Goal: Information Seeking & Learning: Compare options

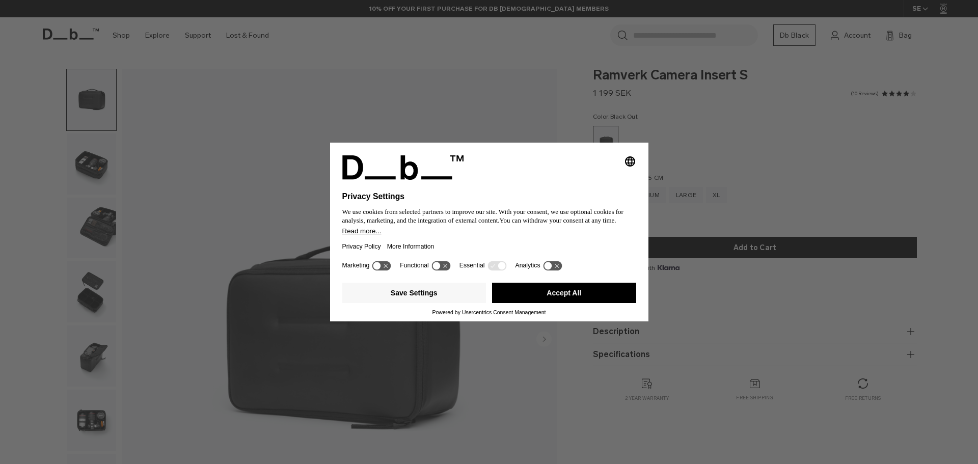
click at [606, 293] on button "Accept All" at bounding box center [564, 293] width 144 height 20
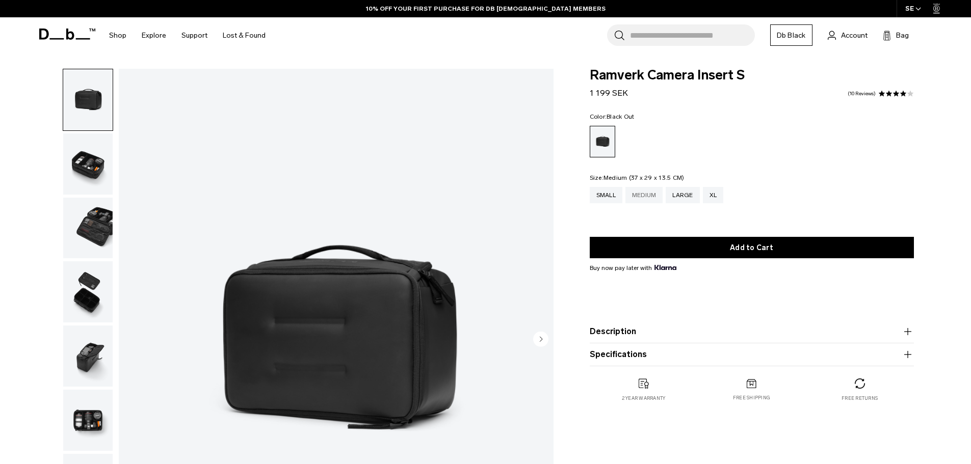
click at [648, 196] on div "Medium" at bounding box center [644, 195] width 38 height 16
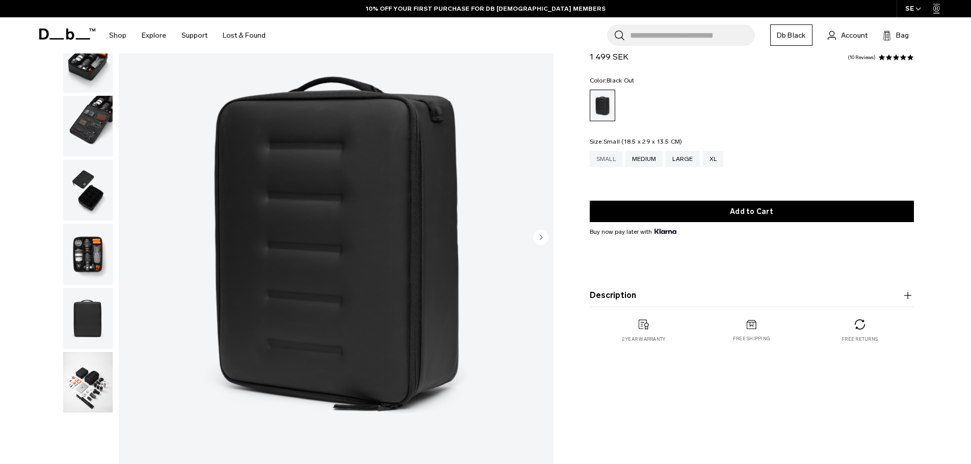
click at [615, 161] on div "Small" at bounding box center [605, 159] width 33 height 16
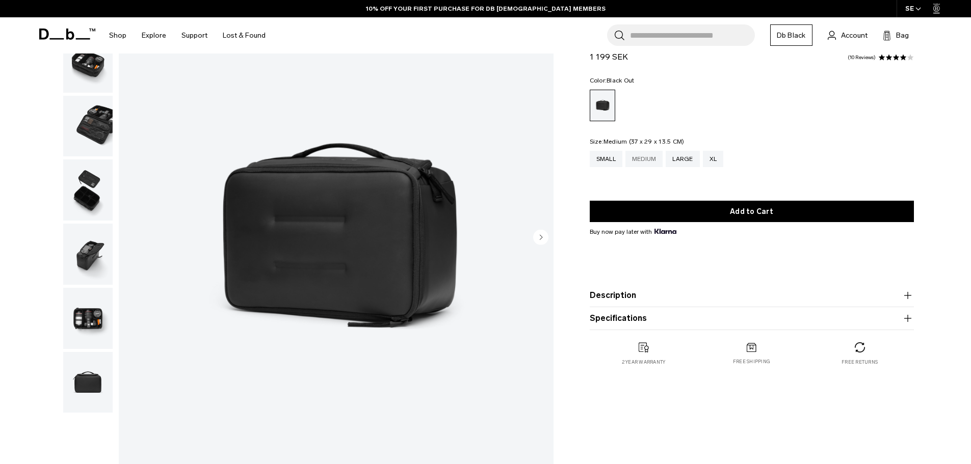
click at [642, 161] on div "Medium" at bounding box center [644, 159] width 38 height 16
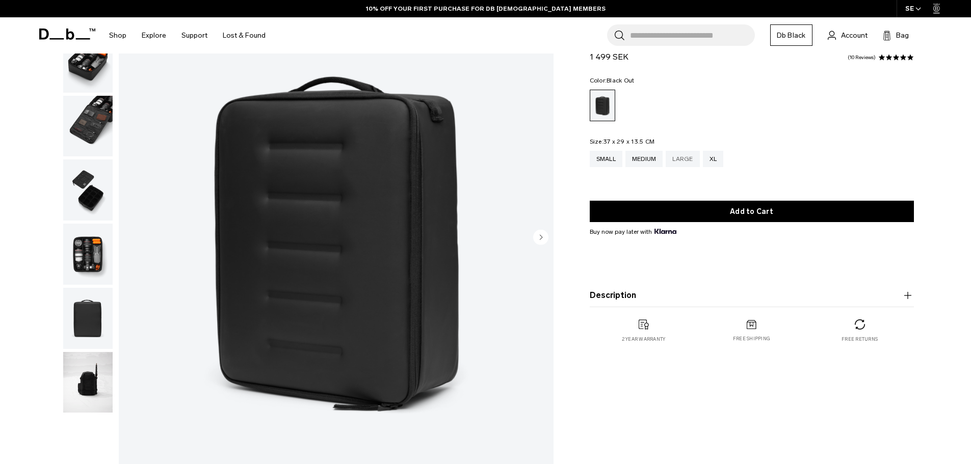
click at [692, 157] on div "Large" at bounding box center [682, 159] width 34 height 16
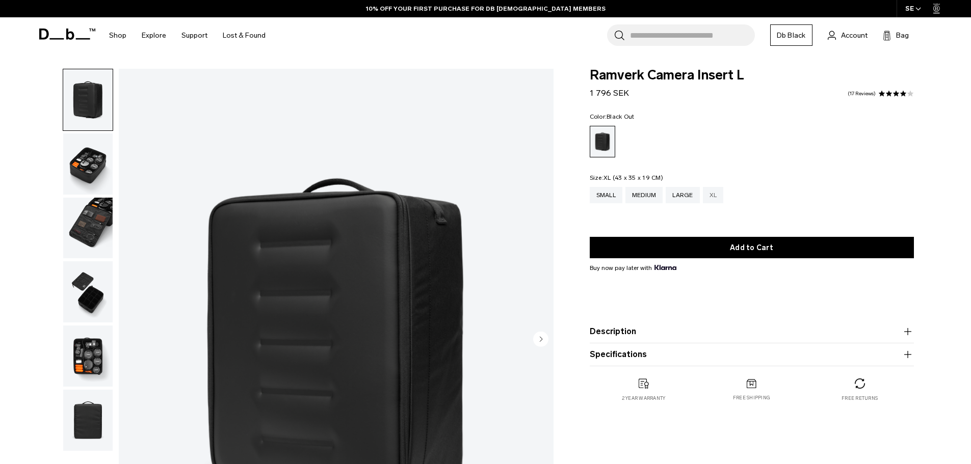
click at [709, 191] on div "XL" at bounding box center [713, 195] width 21 height 16
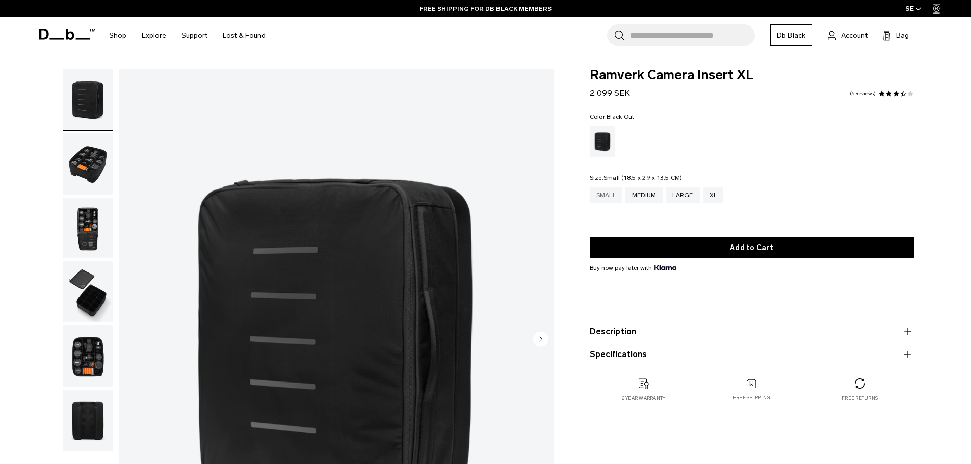
click at [609, 200] on div "Small" at bounding box center [605, 195] width 33 height 16
